Goal: Navigation & Orientation: Find specific page/section

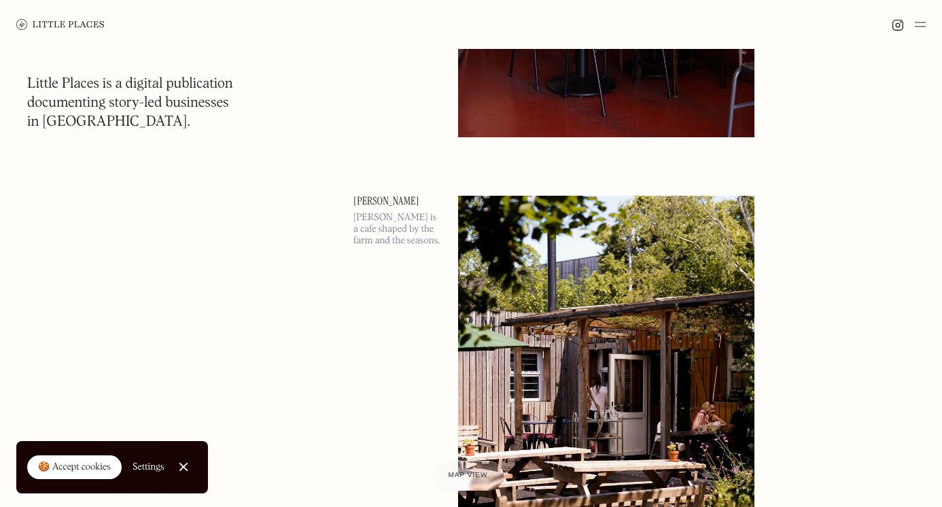
scroll to position [11194, 0]
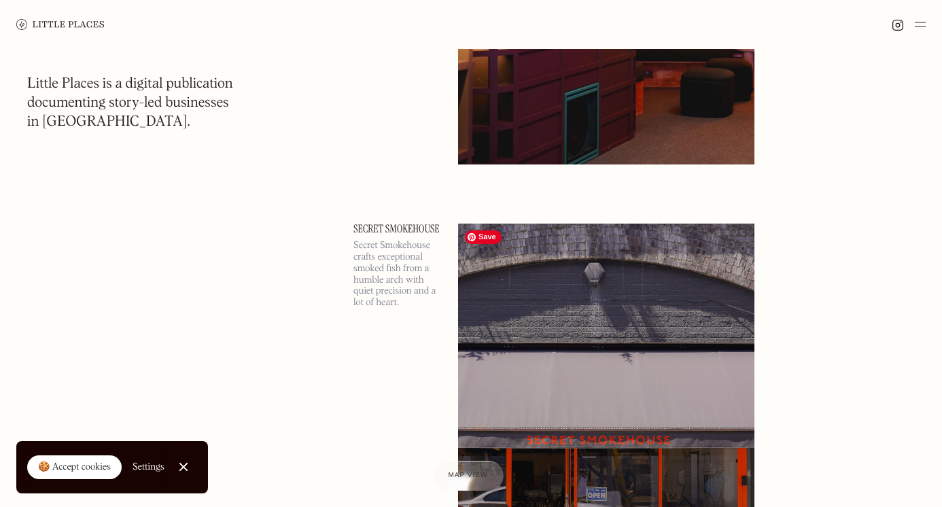
scroll to position [14171, 0]
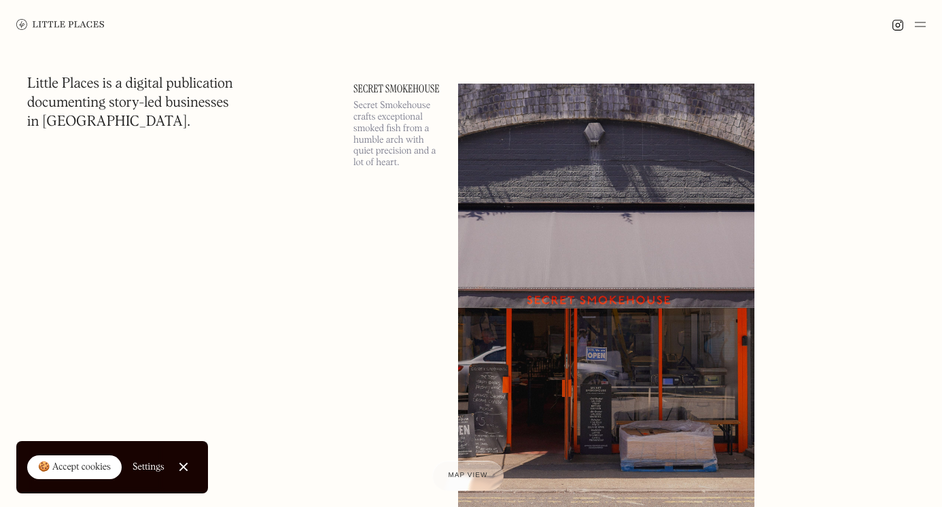
click at [922, 24] on img at bounding box center [920, 24] width 11 height 16
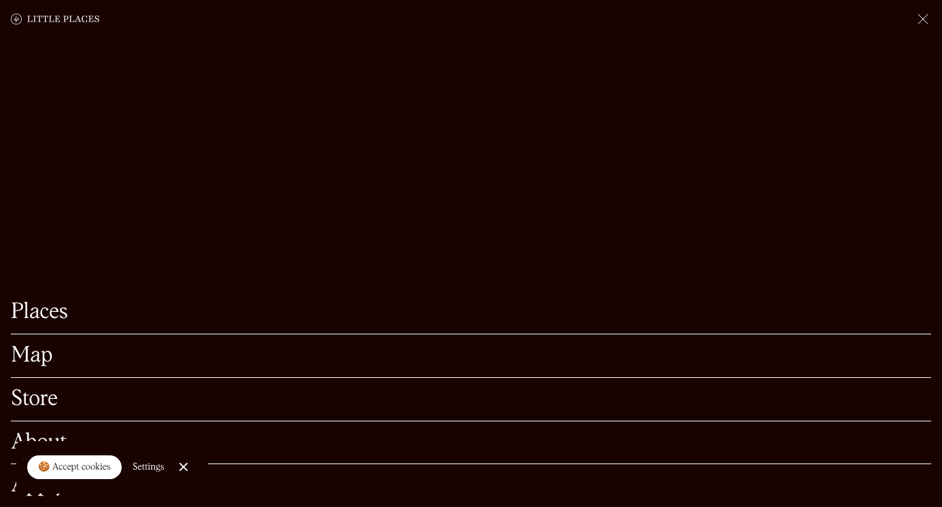
scroll to position [14280, 0]
click at [17, 436] on link "About" at bounding box center [471, 442] width 920 height 21
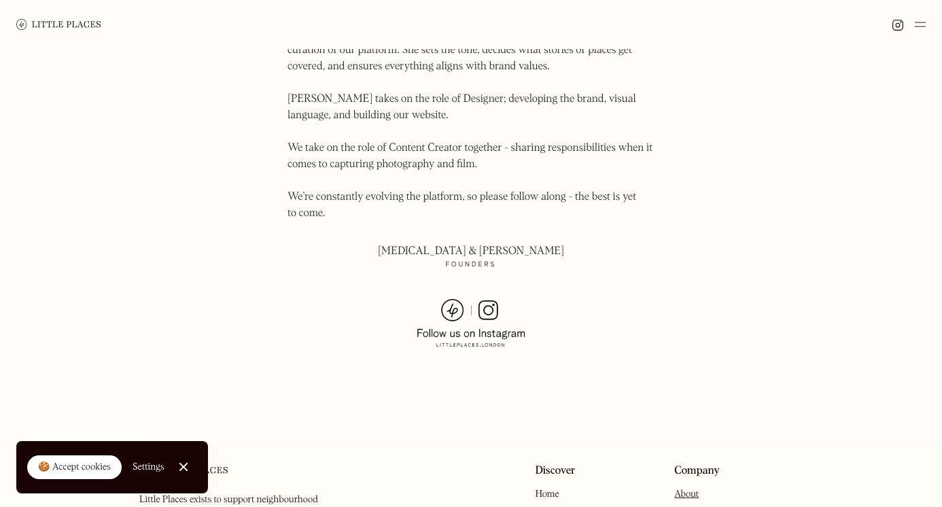
scroll to position [872, 0]
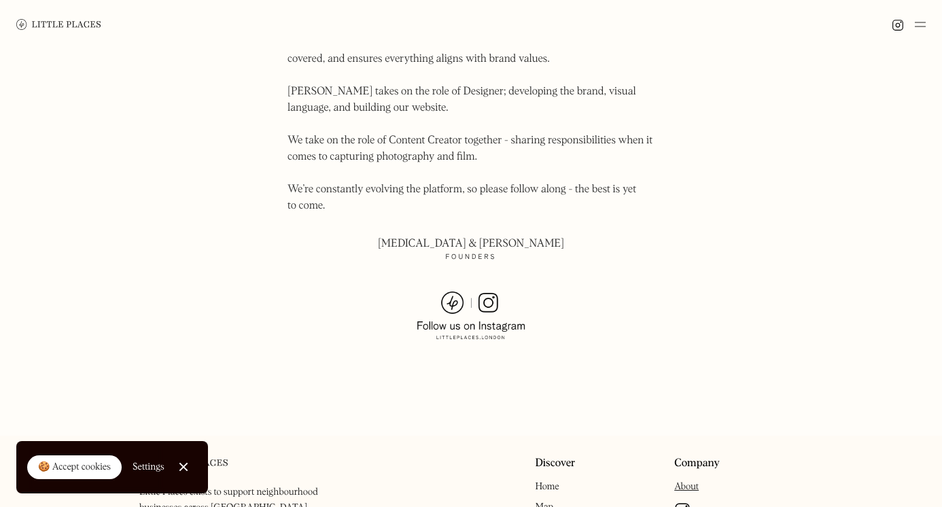
click at [484, 291] on img at bounding box center [471, 315] width 109 height 49
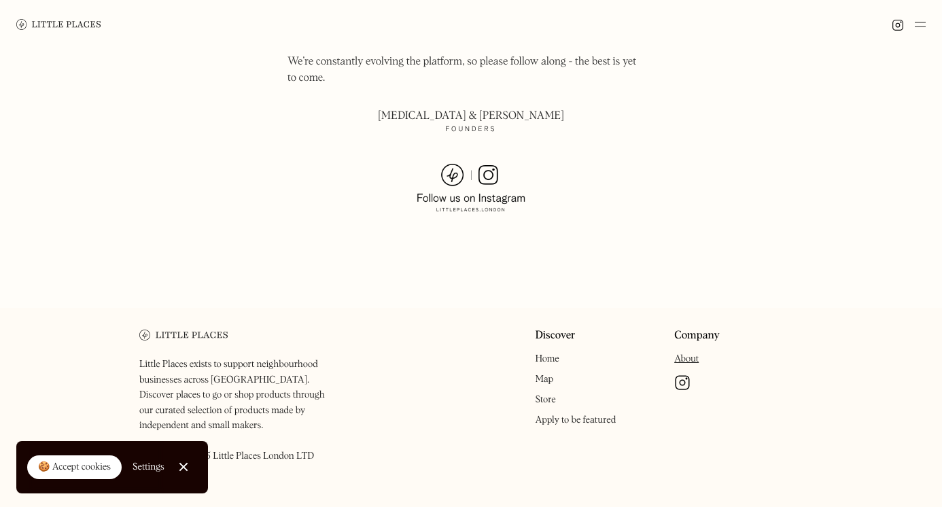
scroll to position [998, 0]
click at [183, 463] on link "Close Cookie Popup" at bounding box center [183, 466] width 27 height 27
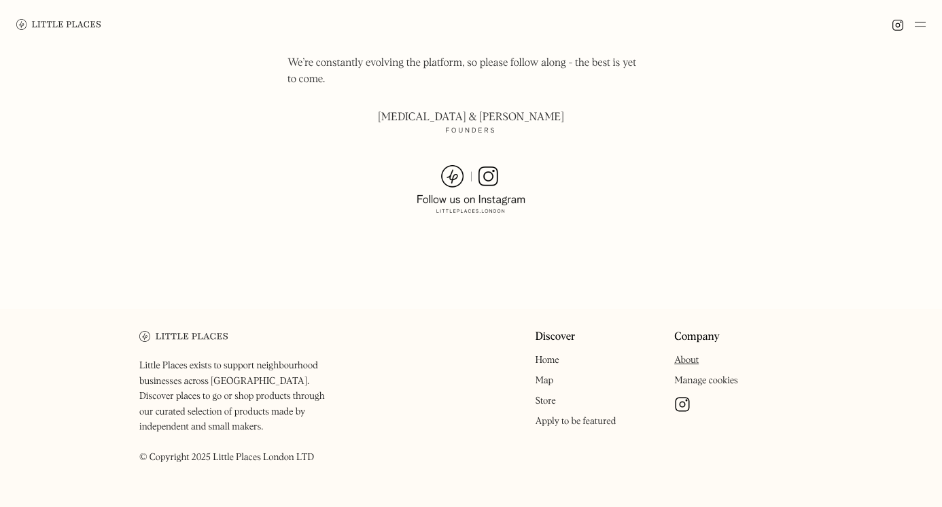
click at [921, 31] on img at bounding box center [920, 24] width 11 height 16
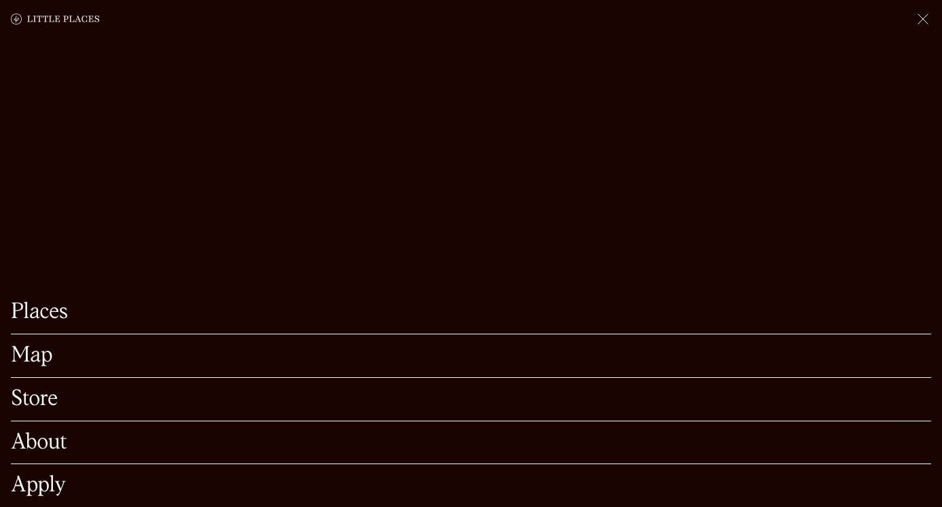
click at [37, 315] on link "Places" at bounding box center [471, 312] width 920 height 21
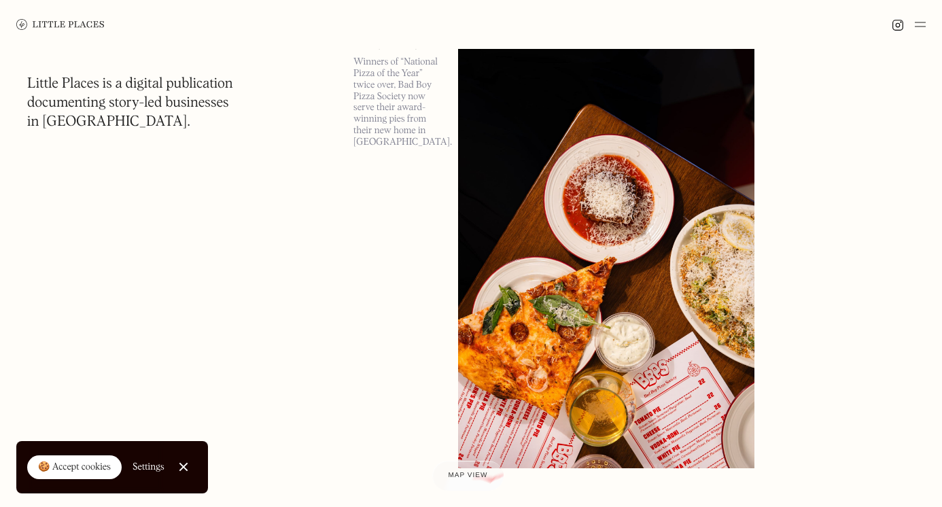
scroll to position [2039, 0]
click at [564, 289] on img at bounding box center [606, 253] width 296 height 428
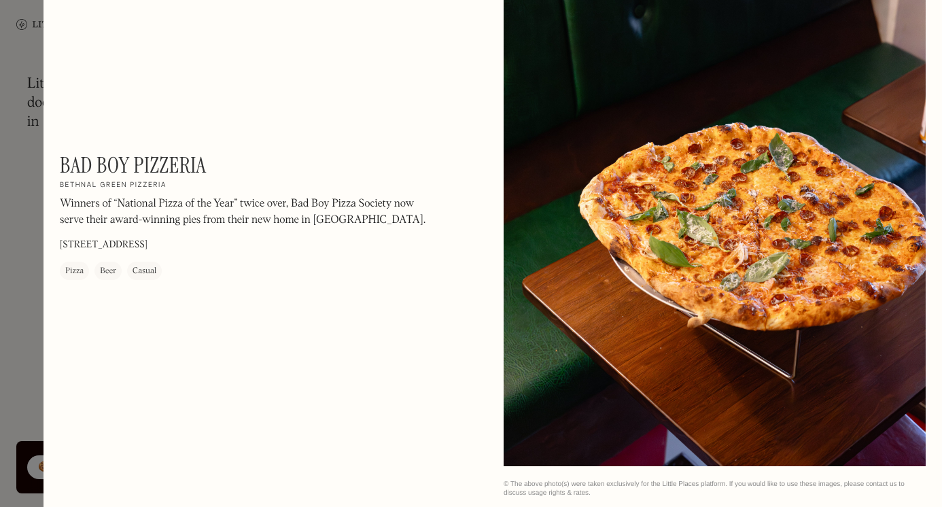
scroll to position [1676, 0]
